Goal: Information Seeking & Learning: Learn about a topic

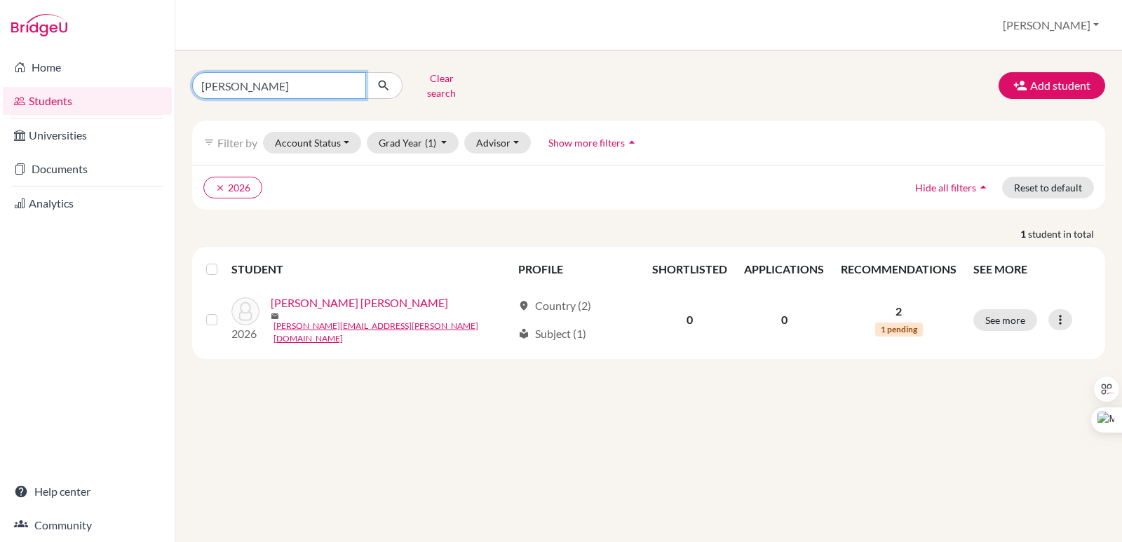
drag, startPoint x: 183, startPoint y: 93, endPoint x: 161, endPoint y: 96, distance: 22.6
click at [161, 96] on div "Home Students Universities Documents Analytics Help center Community Students o…" at bounding box center [561, 271] width 1122 height 542
type input "[PERSON_NAME]"
click at [394, 76] on button "submit" at bounding box center [383, 85] width 37 height 27
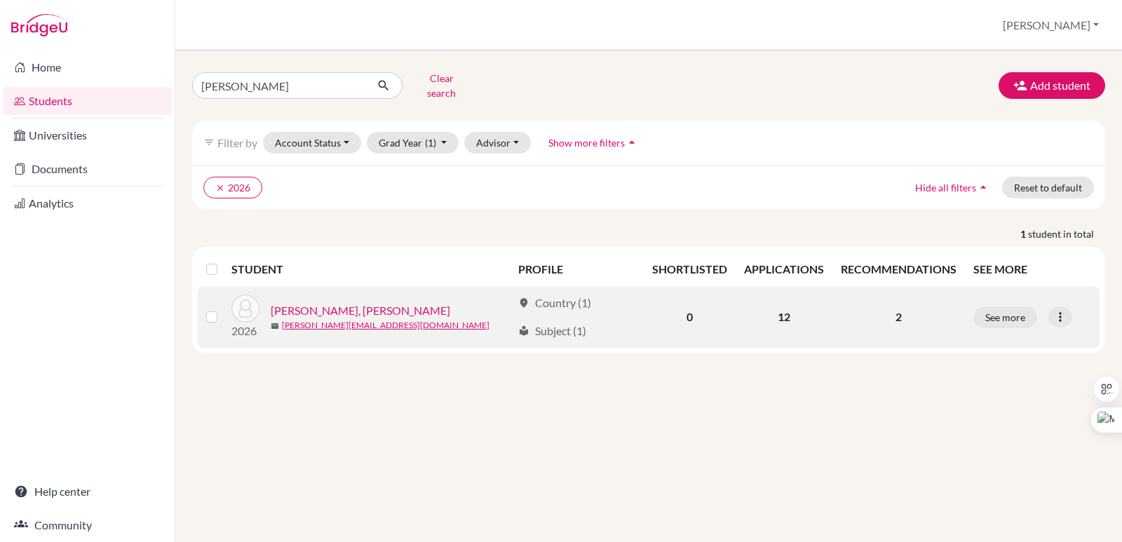
click at [331, 302] on link "[PERSON_NAME], [PERSON_NAME]" at bounding box center [361, 310] width 180 height 17
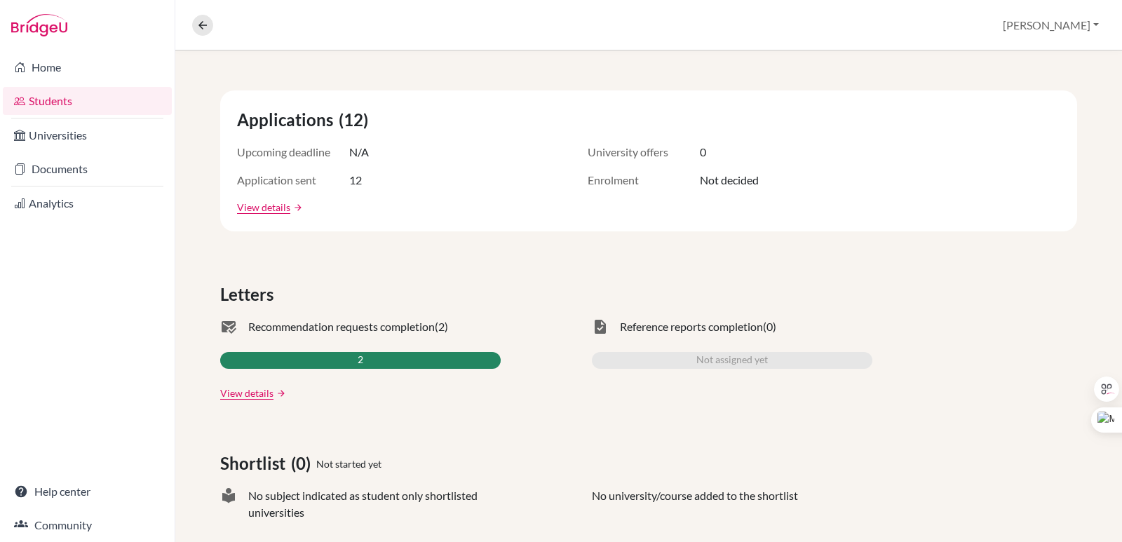
scroll to position [210, 0]
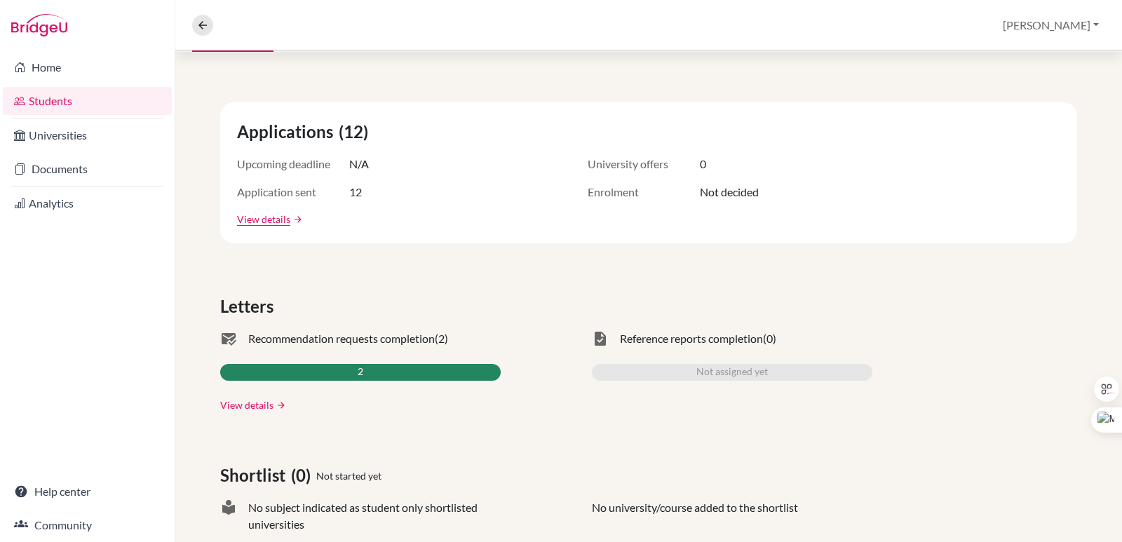
click at [237, 407] on link "View details" at bounding box center [246, 405] width 53 height 15
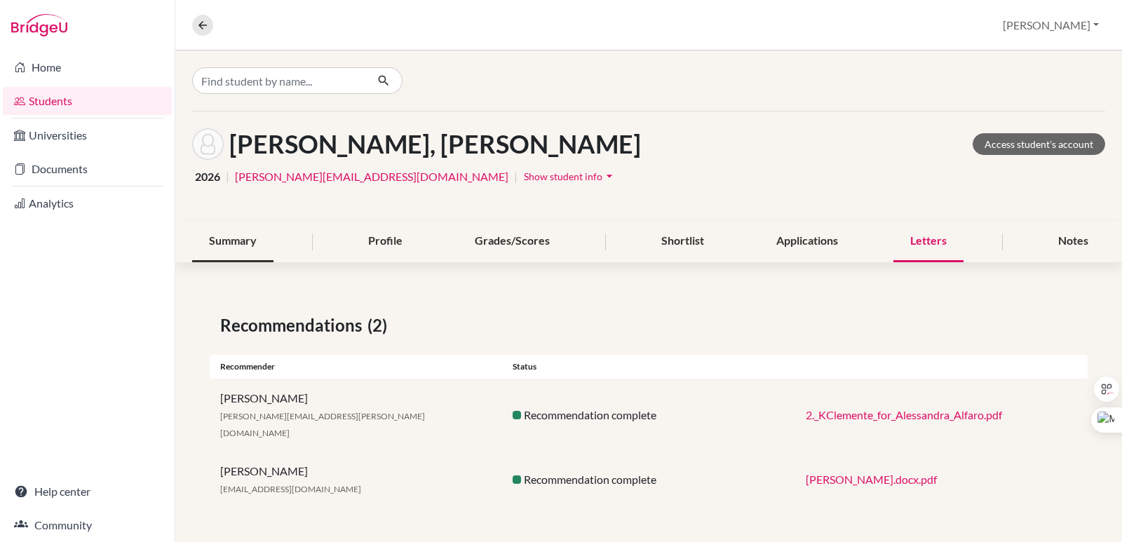
click at [239, 247] on div "Summary" at bounding box center [232, 241] width 81 height 41
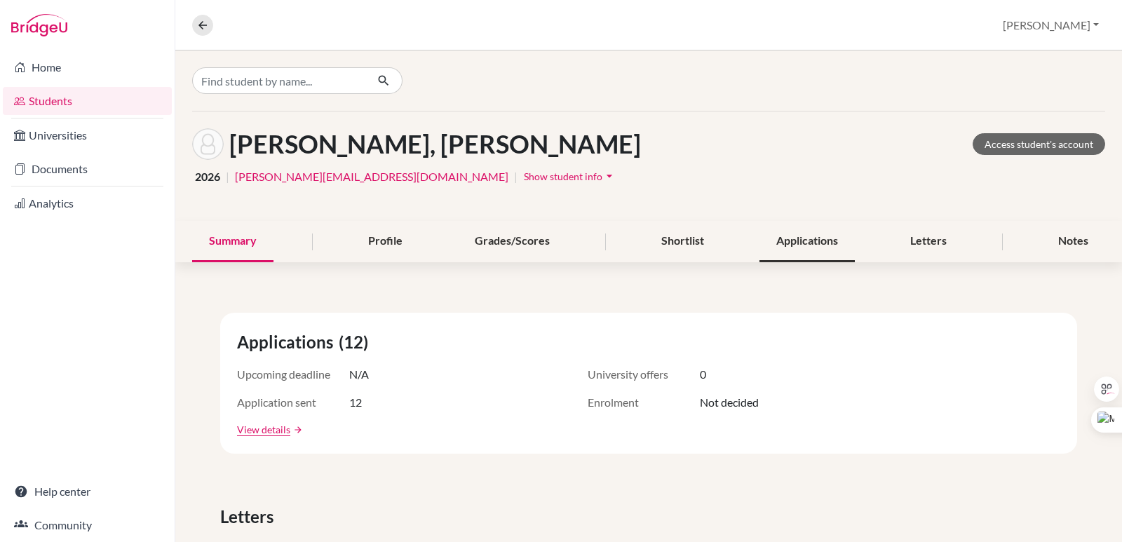
click at [805, 247] on div "Applications" at bounding box center [807, 241] width 95 height 41
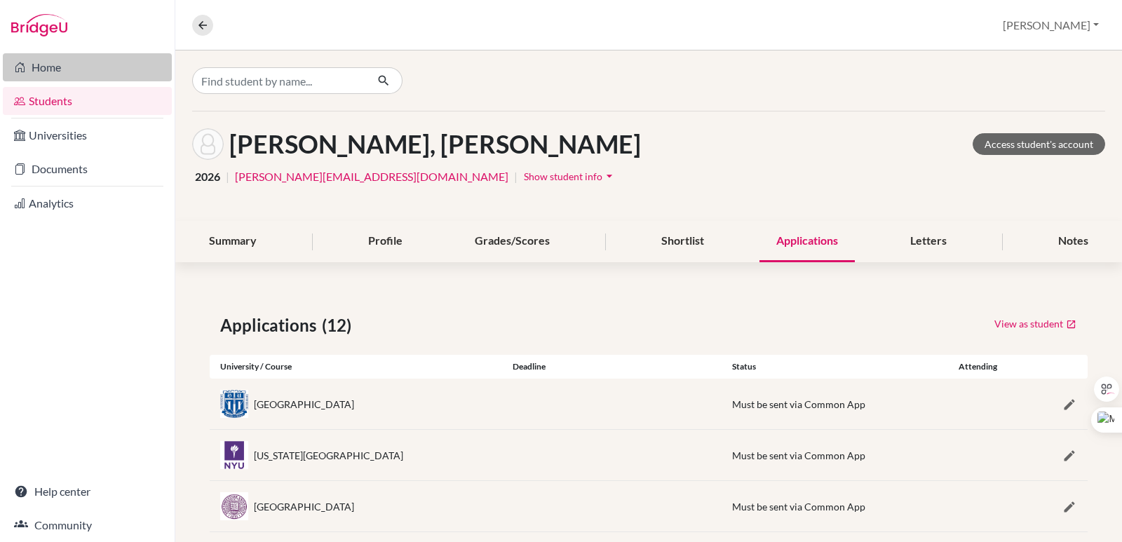
click at [35, 69] on link "Home" at bounding box center [87, 67] width 169 height 28
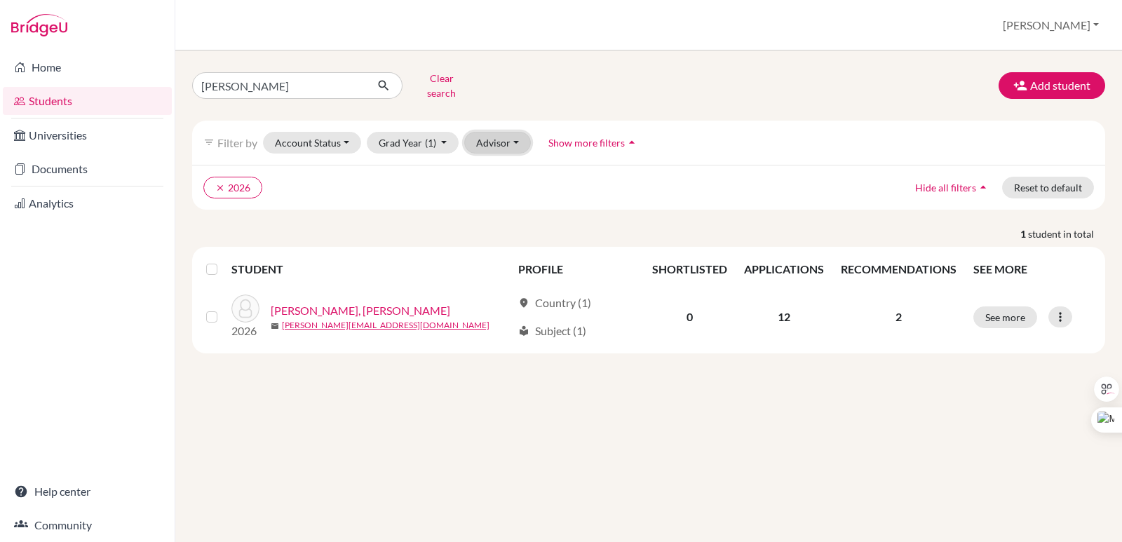
click at [499, 132] on button "Advisor" at bounding box center [497, 143] width 67 height 22
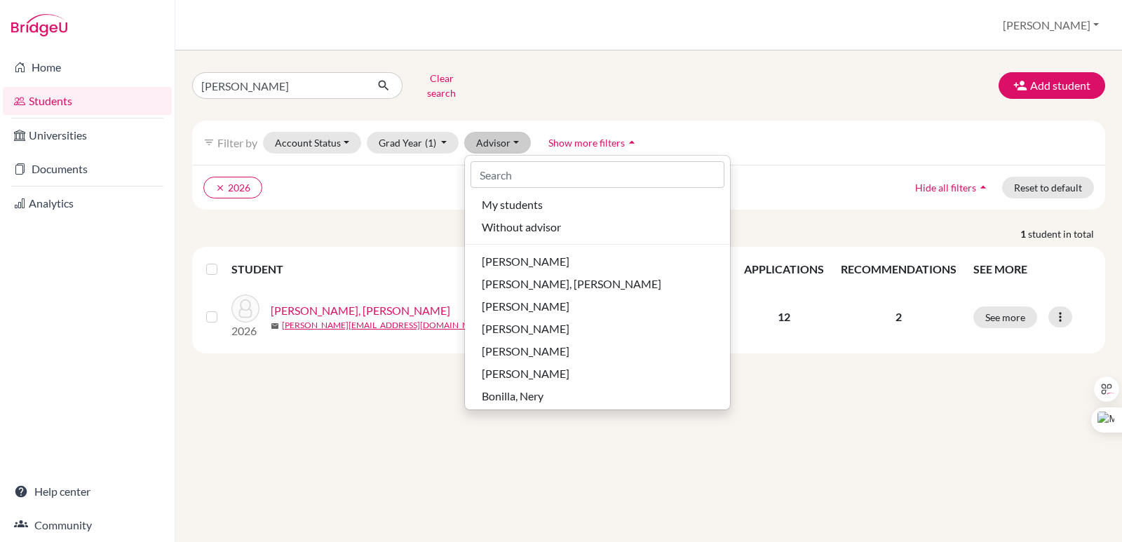
click at [410, 189] on div "clear 2026 Hide all filters arrow_drop_up Reset to default" at bounding box center [648, 187] width 913 height 45
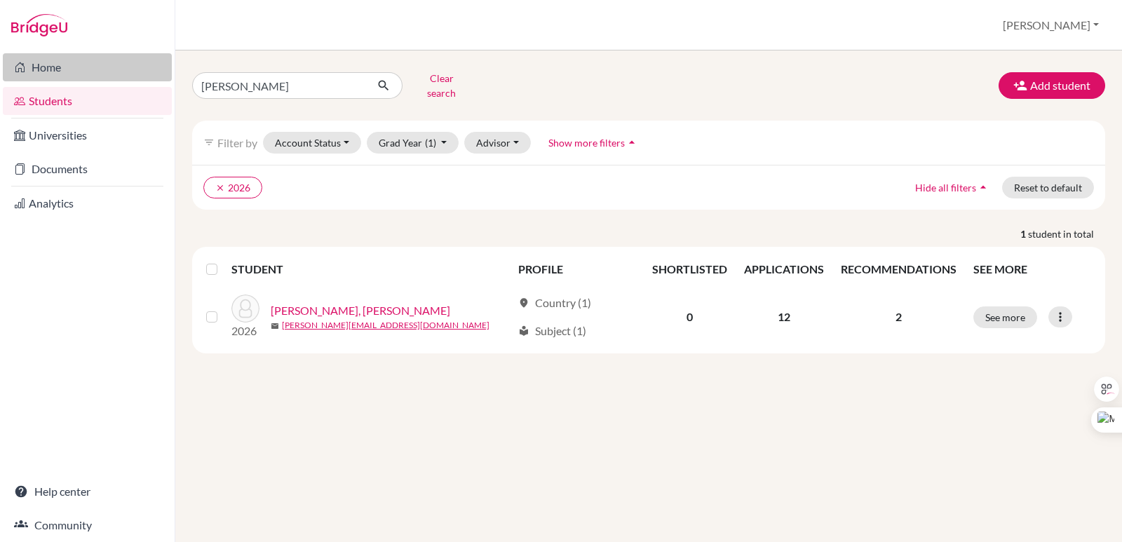
click at [48, 56] on link "Home" at bounding box center [87, 67] width 169 height 28
